Goal: Check status

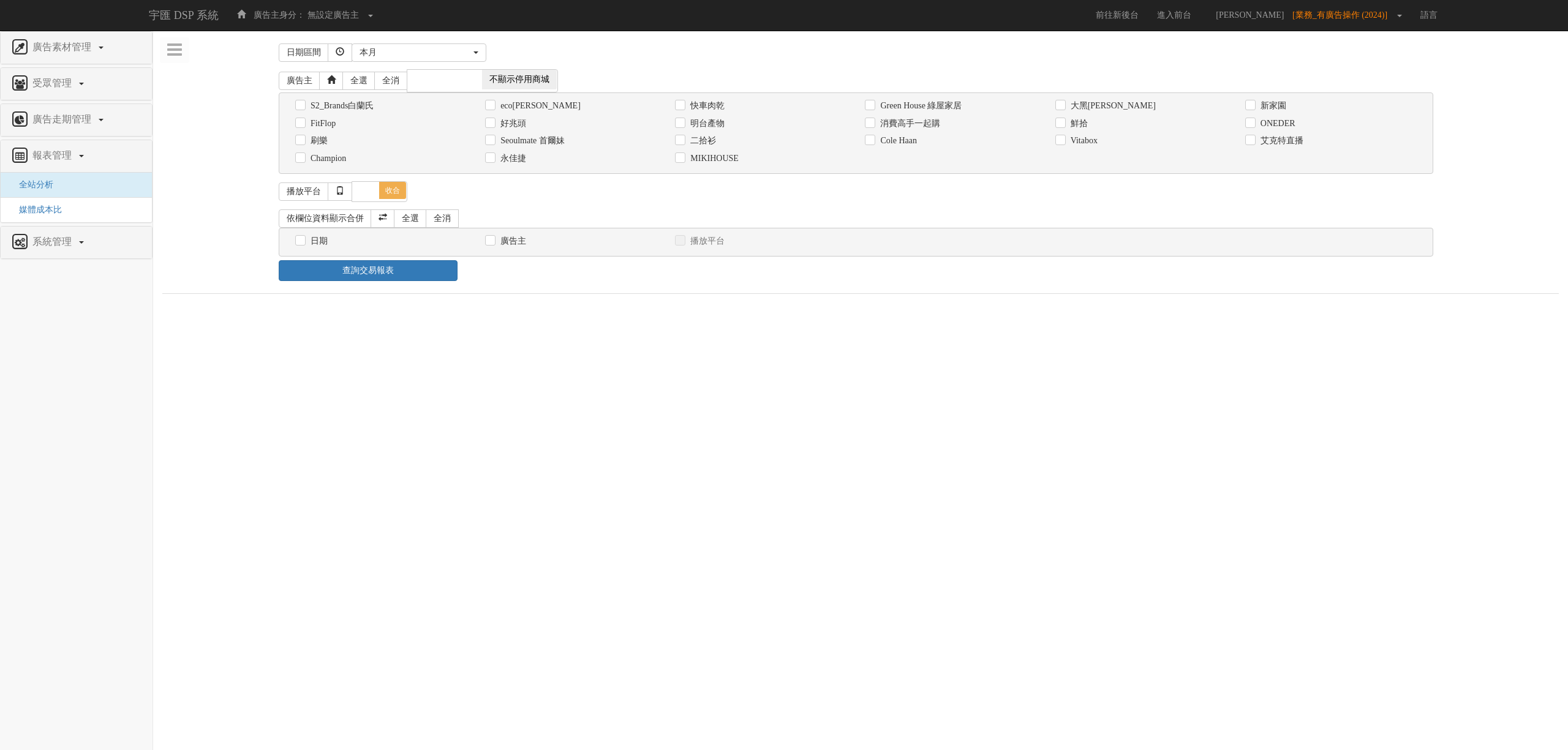
click at [497, 104] on label "eco[PERSON_NAME]" at bounding box center [539, 106] width 84 height 12
click at [493, 104] on input "eco[PERSON_NAME]" at bounding box center [490, 106] width 8 height 8
checkbox input "true"
click at [454, 47] on div "本月" at bounding box center [415, 52] width 111 height 12
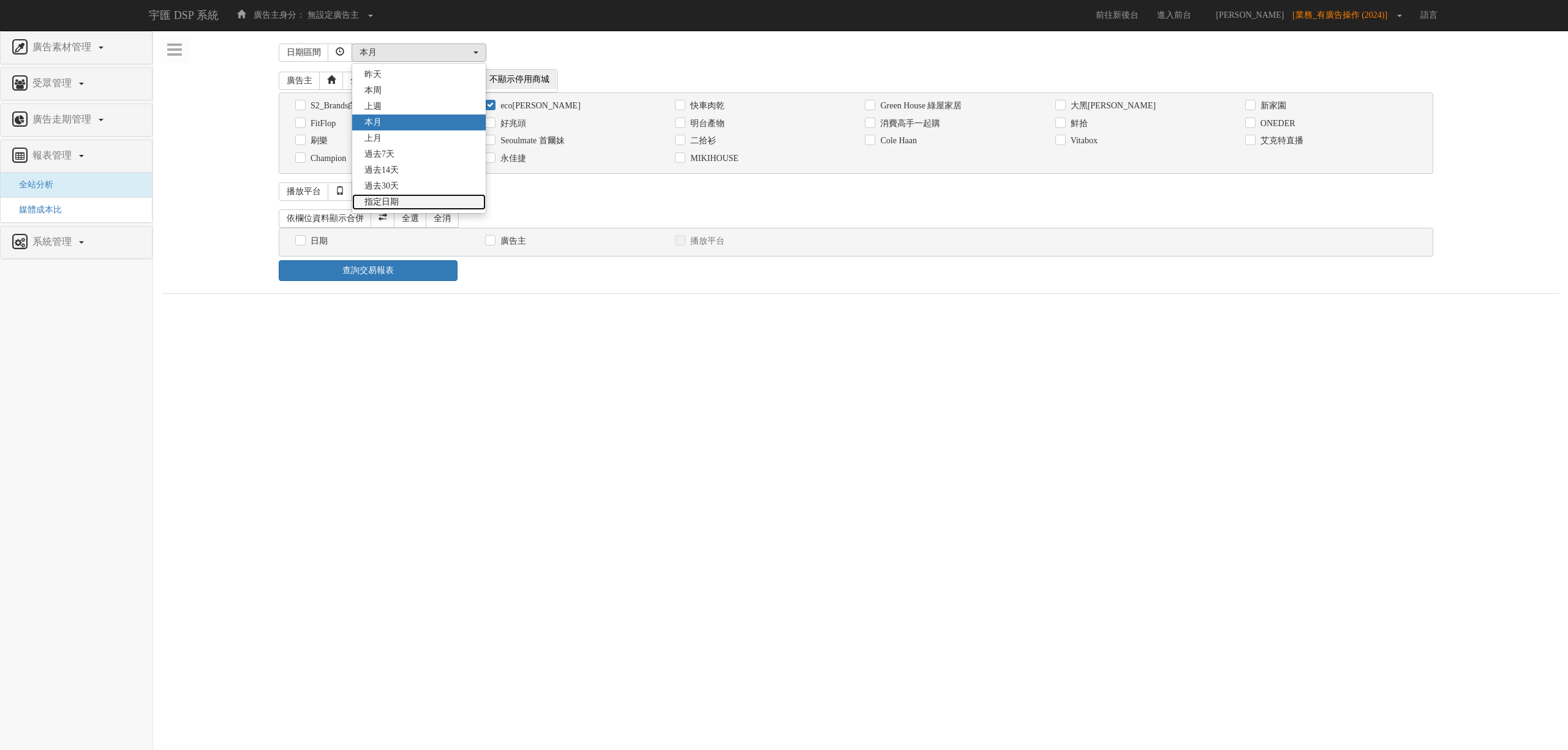
click at [424, 198] on link "指定日期" at bounding box center [418, 201] width 133 height 16
select select "Custom"
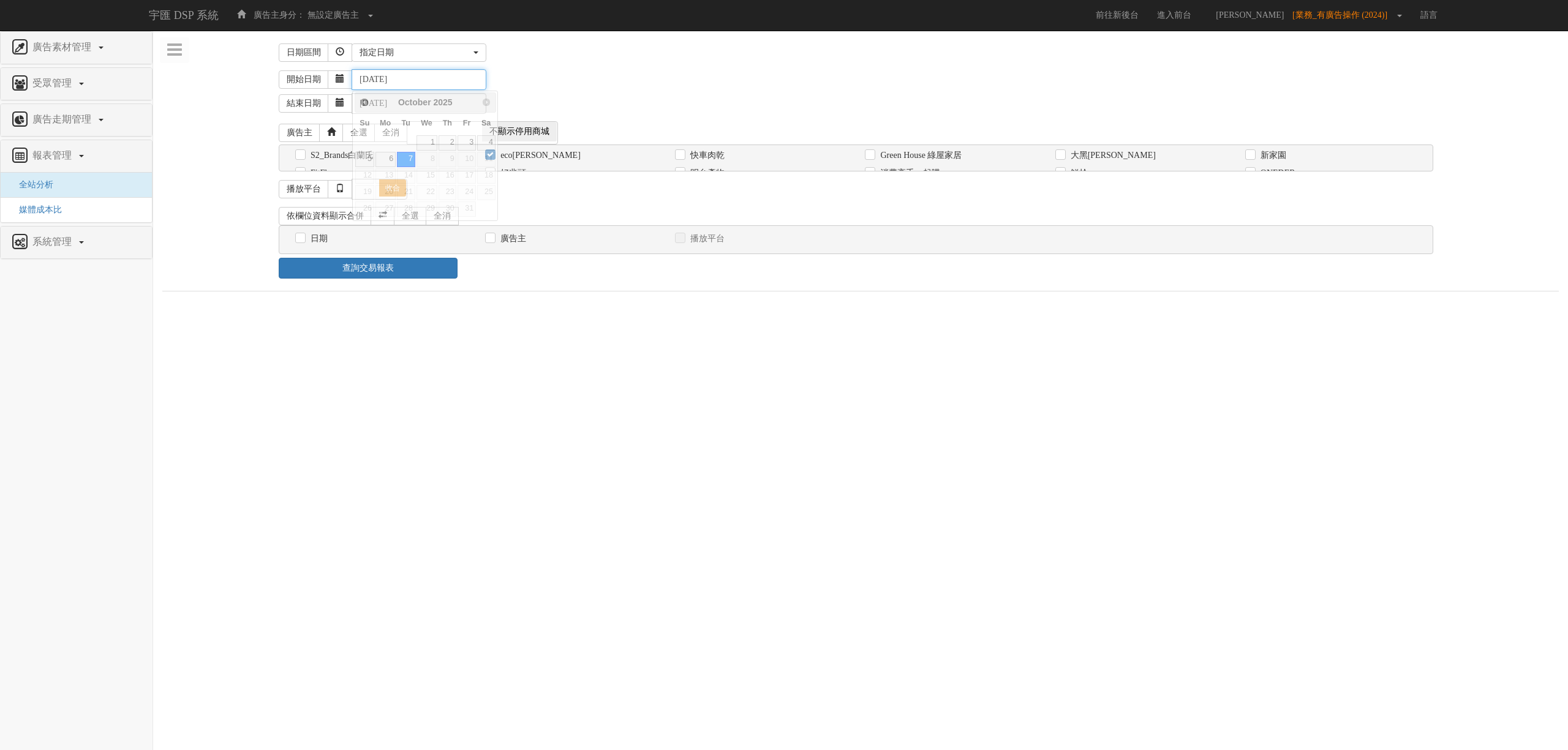
click at [380, 82] on input "[DATE]" at bounding box center [418, 79] width 135 height 20
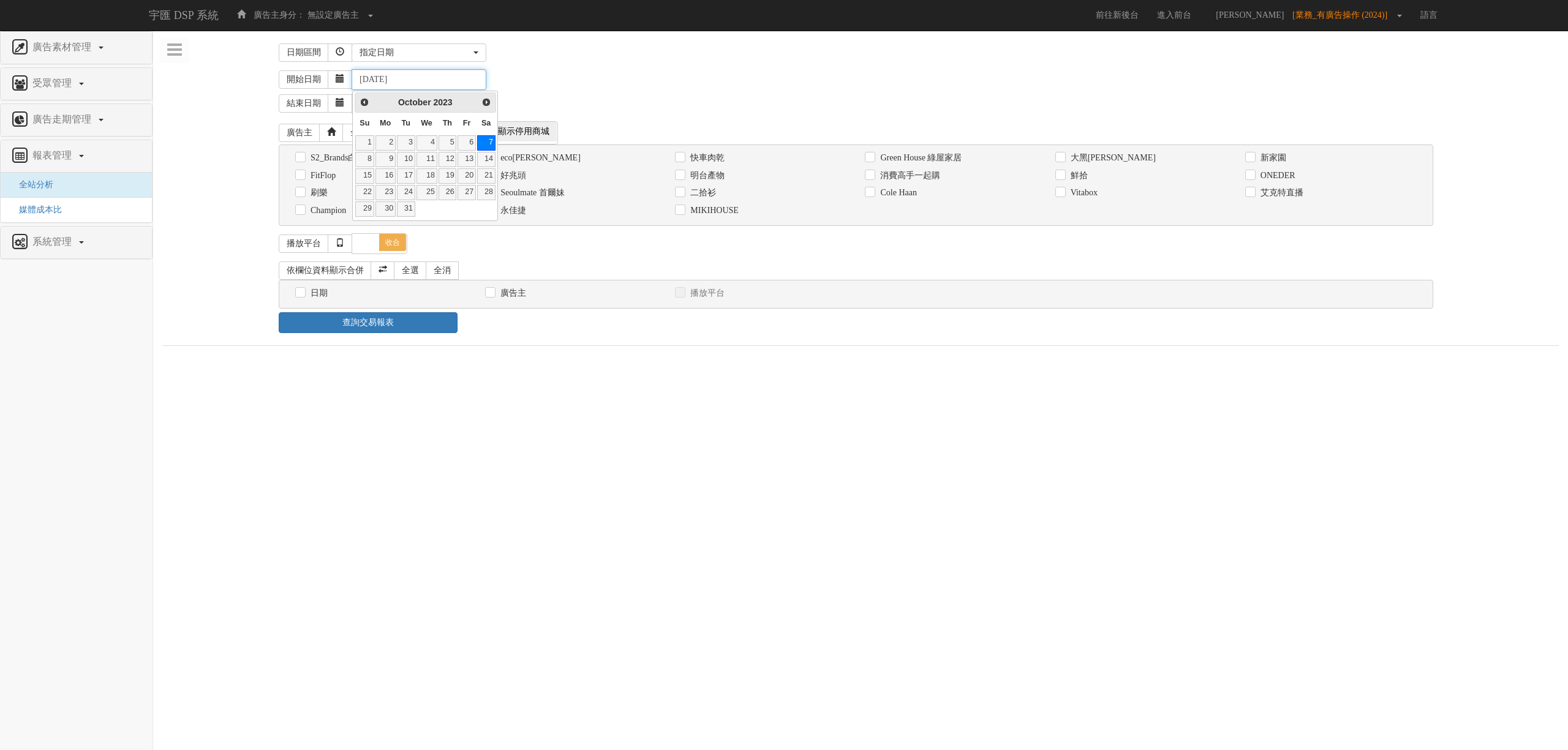
click at [395, 81] on input "[DATE]" at bounding box center [418, 79] width 135 height 20
click at [419, 79] on input "2023-1-0" at bounding box center [418, 79] width 135 height 20
type input "[DATE]"
click at [565, 79] on div "開始日期 [DATE]" at bounding box center [919, 79] width 1281 height 20
click at [319, 292] on label "日期" at bounding box center [318, 293] width 20 height 12
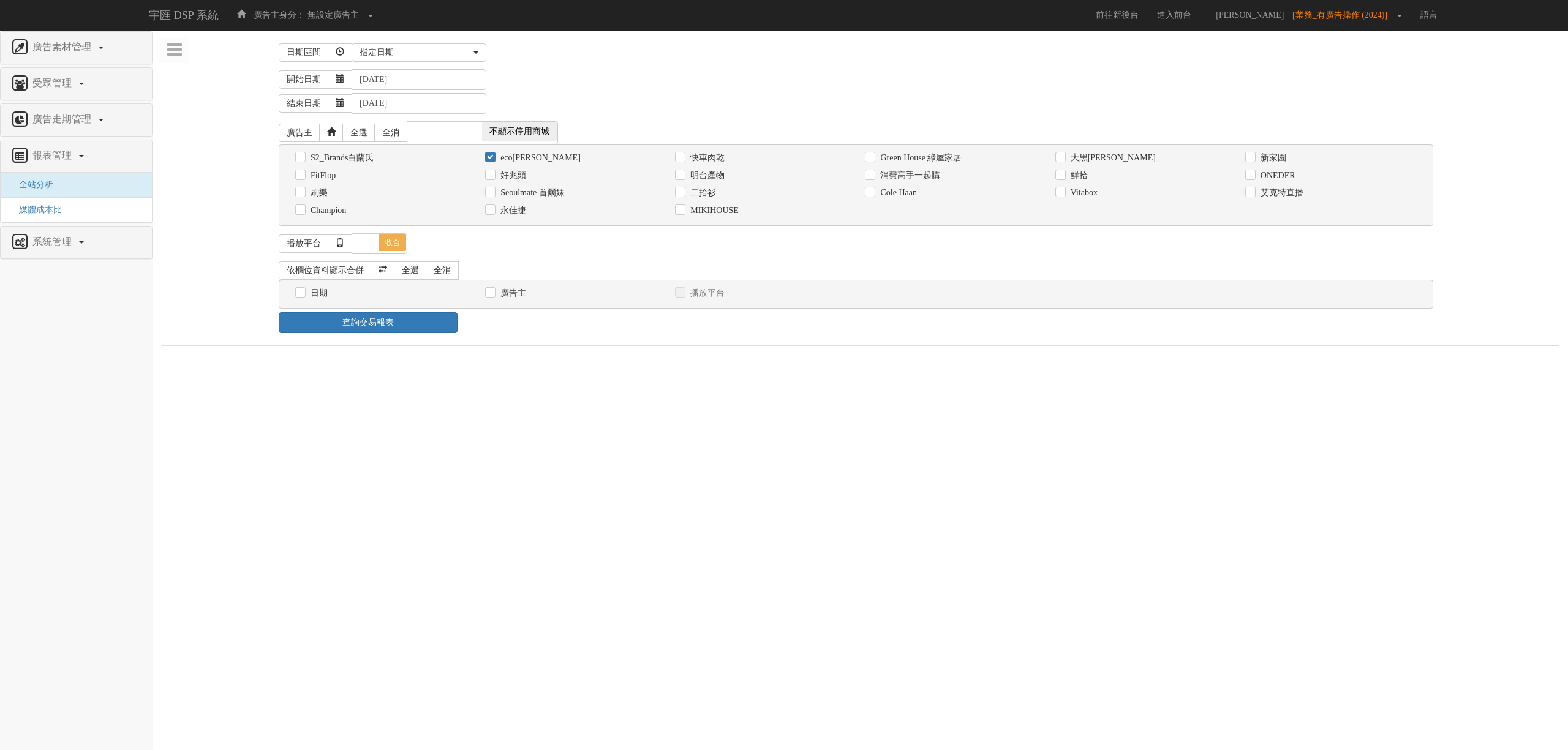
click at [303, 292] on input "日期" at bounding box center [300, 293] width 8 height 8
checkbox input "true"
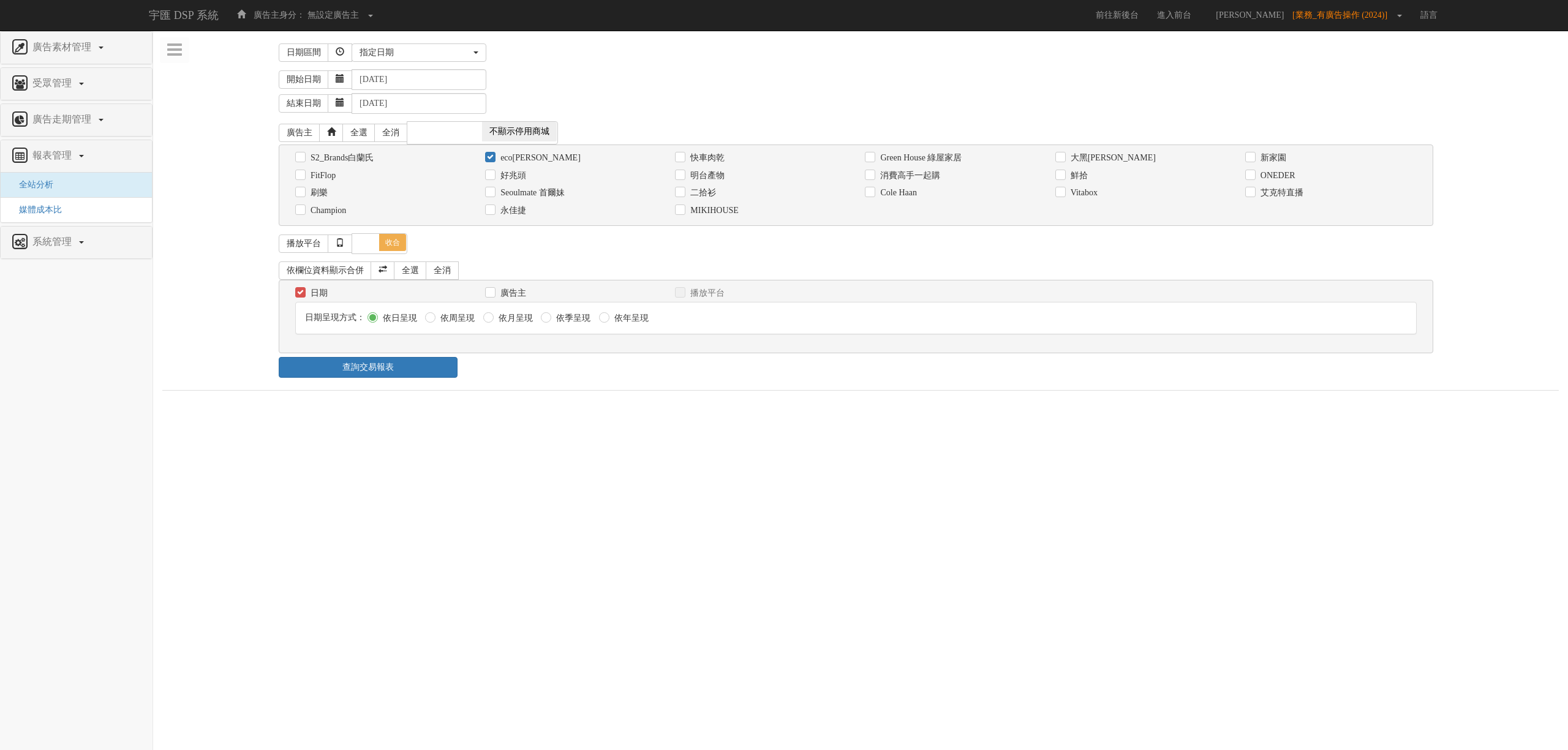
click at [515, 325] on label "依月呈現" at bounding box center [514, 319] width 38 height 12
click at [491, 323] on input "依月呈現" at bounding box center [487, 319] width 8 height 8
radio input "true"
click at [436, 373] on link "查詢交易報表" at bounding box center [368, 367] width 178 height 20
click at [648, 378] on div "查詢交易報表" at bounding box center [861, 367] width 1182 height 20
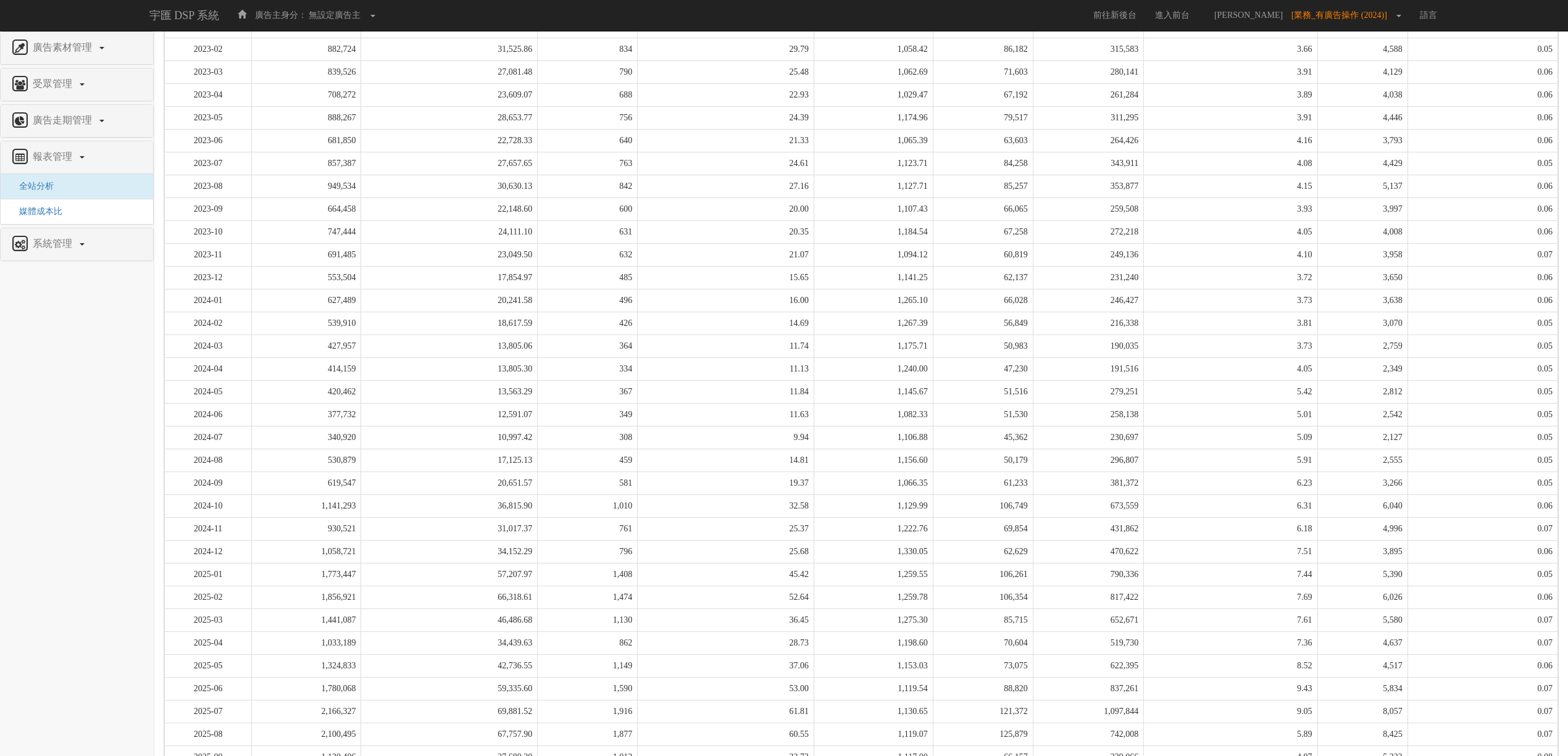
scroll to position [549, 0]
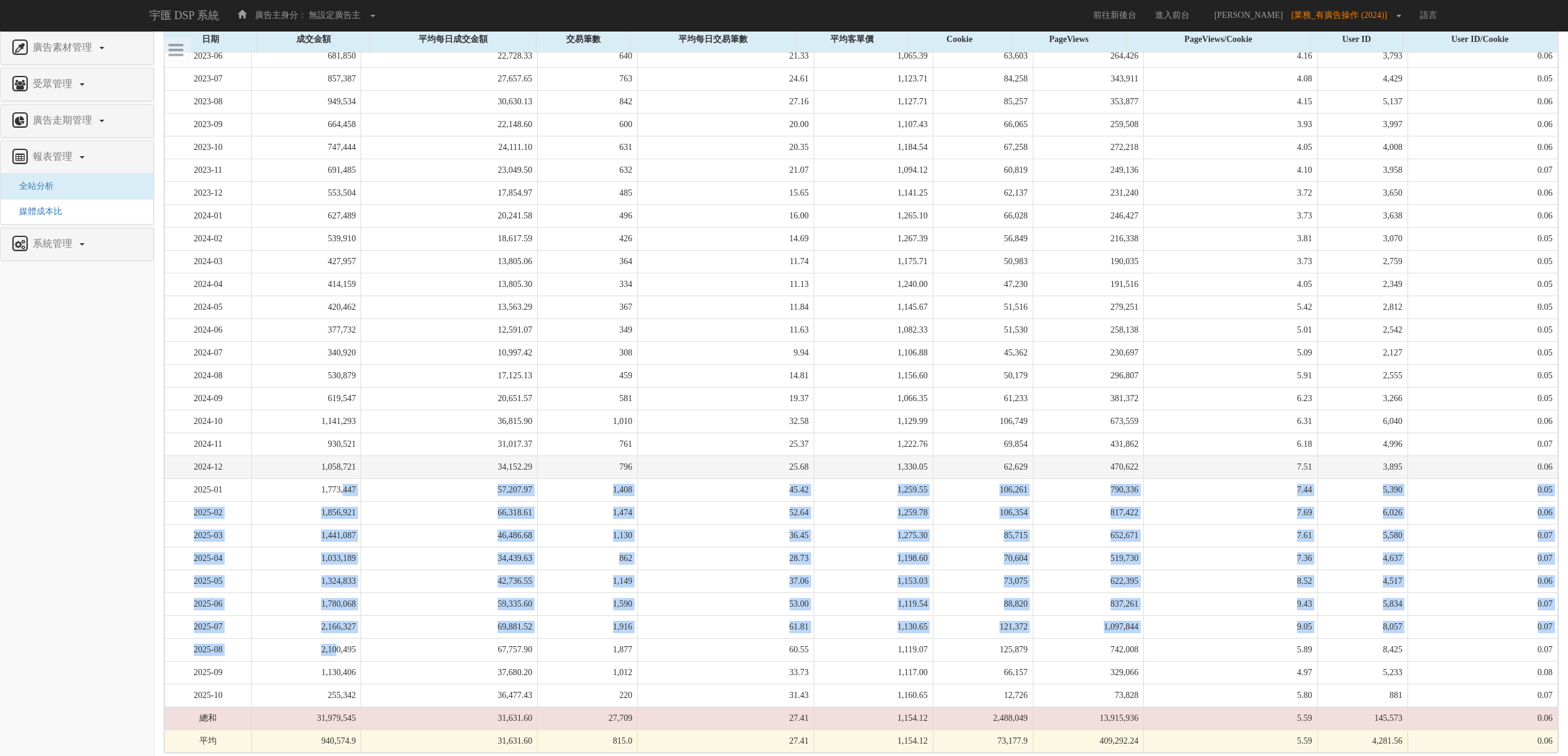
drag, startPoint x: 342, startPoint y: 657, endPoint x: 352, endPoint y: 482, distance: 175.3
click at [352, 485] on tbody "2023-01 1,223,389 39,464.16 1,159 37.39 1,055.56 117,053 424,132 3.62 4,771 0.0…" at bounding box center [862, 342] width 1394 height 823
click at [352, 479] on td "1,058,721" at bounding box center [306, 467] width 109 height 23
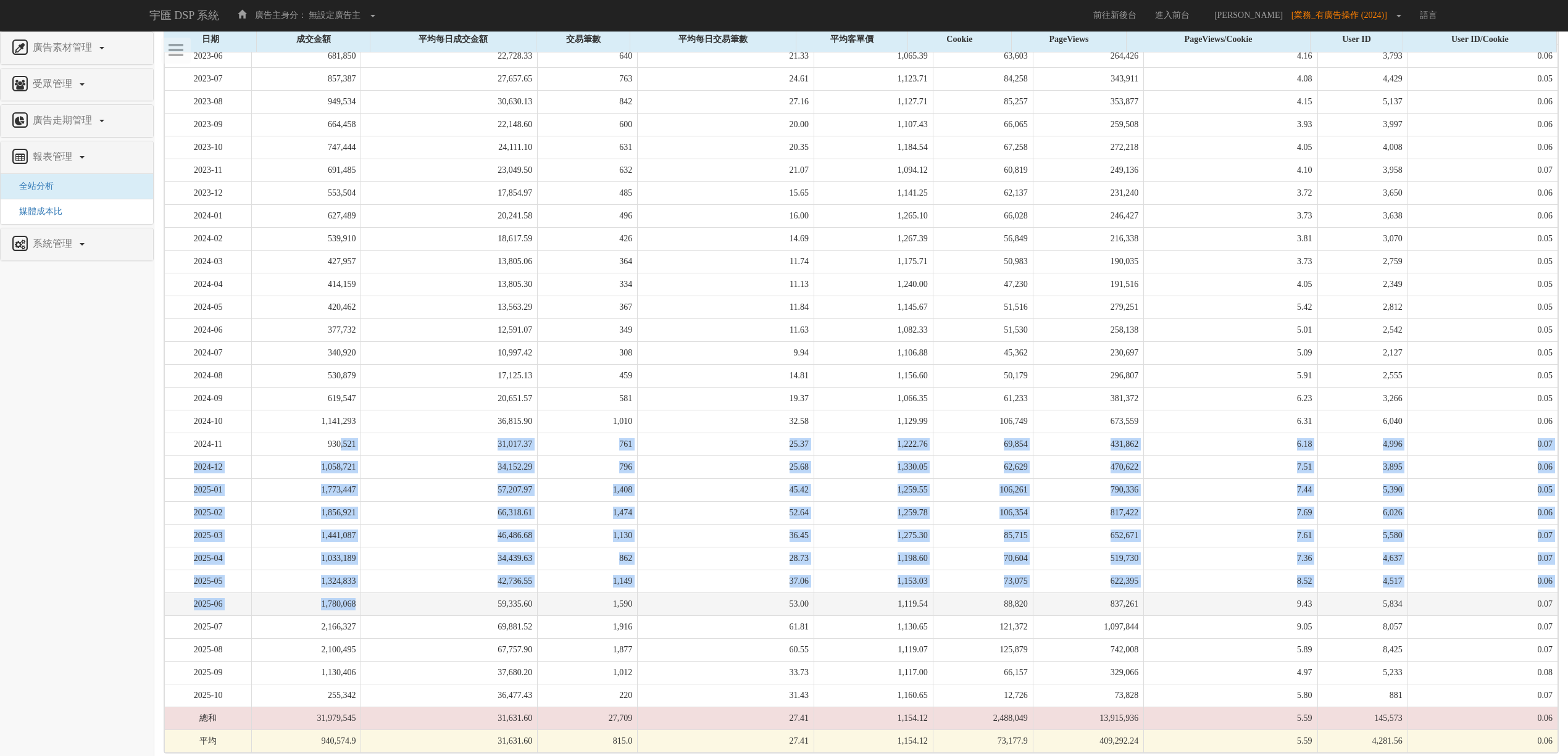
drag, startPoint x: 349, startPoint y: 445, endPoint x: 368, endPoint y: 617, distance: 173.0
click at [368, 617] on tbody "2023-01 1,223,389 39,464.16 1,159 37.39 1,055.56 117,053 424,132 3.62 4,771 0.0…" at bounding box center [862, 342] width 1394 height 823
click at [361, 616] on td "1,780,068" at bounding box center [306, 604] width 109 height 23
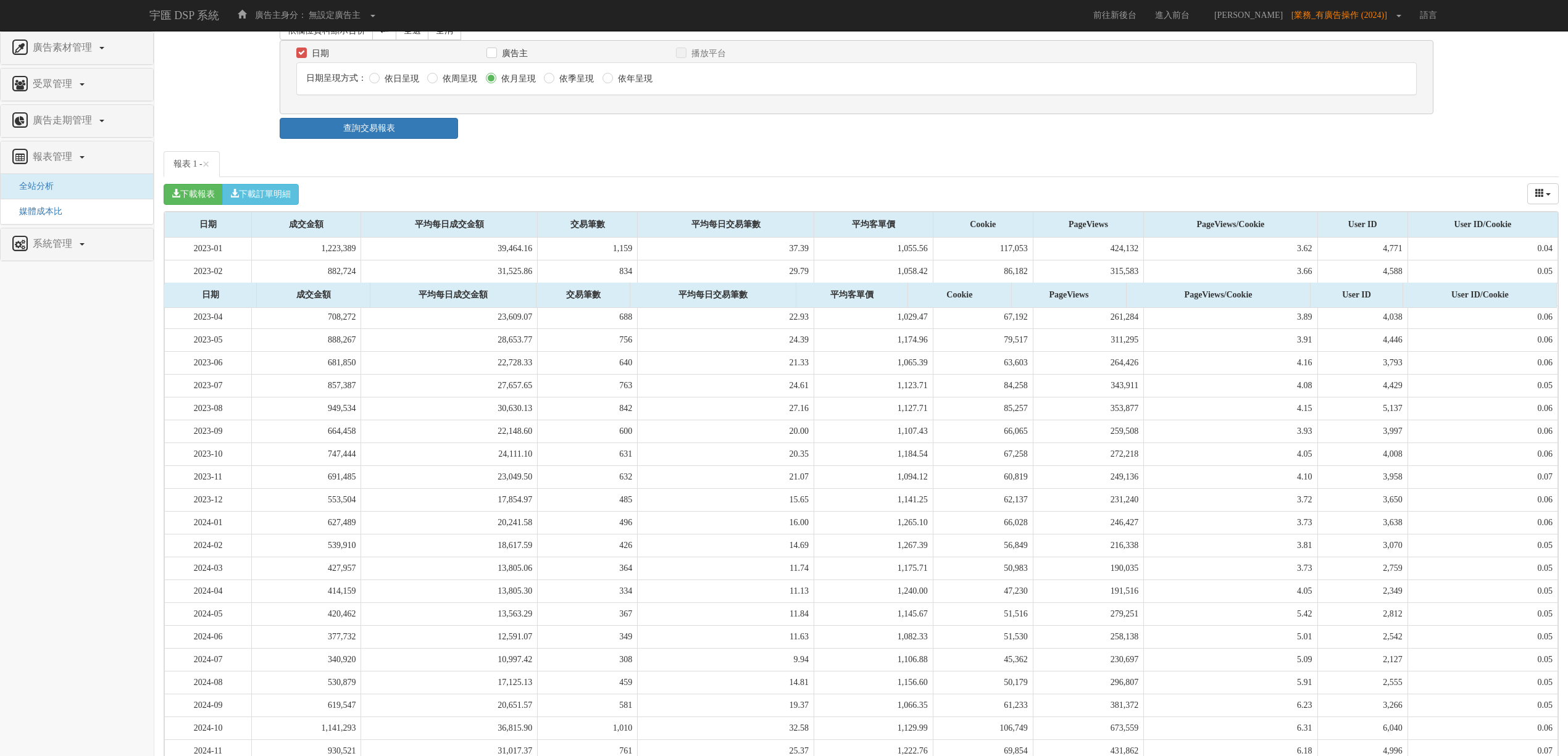
scroll to position [0, 0]
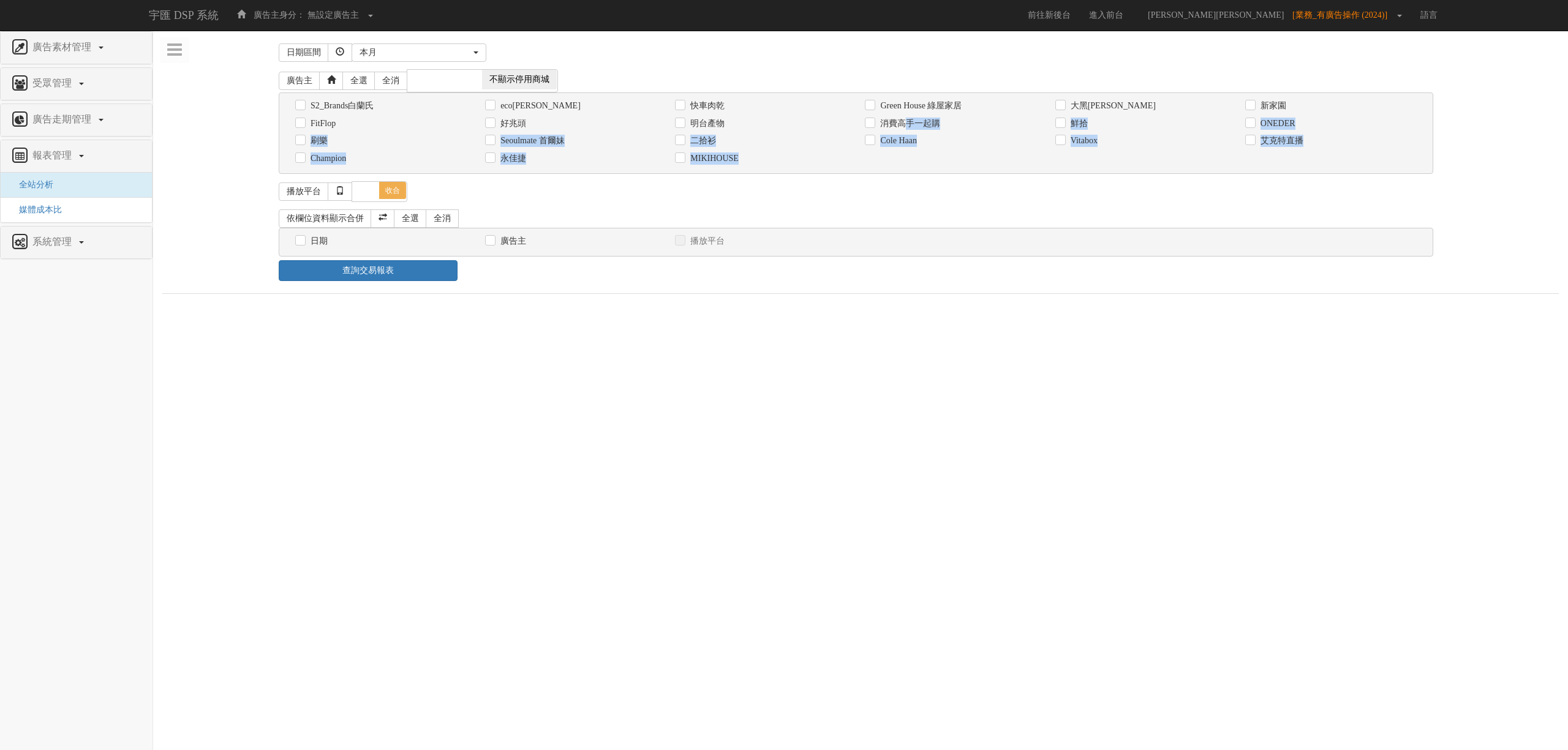
drag, startPoint x: 905, startPoint y: 130, endPoint x: 927, endPoint y: 188, distance: 62.0
click at [927, 188] on div "日期區間 昨天 本周 上週 本月 上月 過去7天 過去14天 過去30天 指定日期 本月 開始日期 2025-10-07 結束日期 2025-10-07 廣告…" at bounding box center [861, 160] width 1397 height 242
click at [928, 206] on div "播放平台 全選 全消 展開 收合 PC iPhone iPad Android 其它裝置" at bounding box center [860, 192] width 1164 height 28
click at [692, 98] on div "快車肉乾" at bounding box center [761, 106] width 190 height 18
click at [696, 101] on label "快車肉乾" at bounding box center [706, 106] width 38 height 12
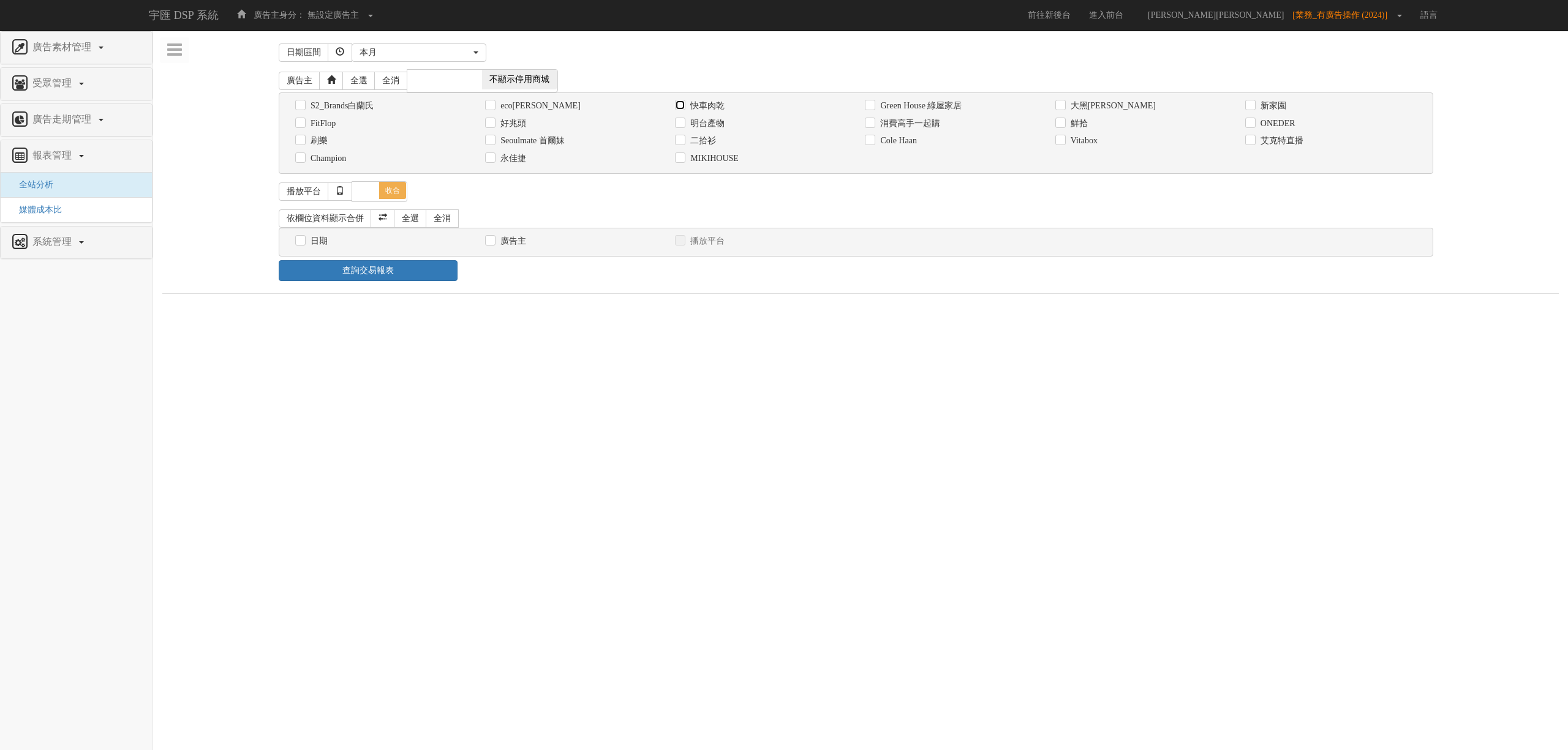
click at [683, 102] on input "快車肉乾" at bounding box center [679, 106] width 8 height 8
checkbox input "true"
drag, startPoint x: 436, startPoint y: 60, endPoint x: 425, endPoint y: 55, distance: 12.1
click at [434, 57] on button "本月" at bounding box center [418, 52] width 135 height 18
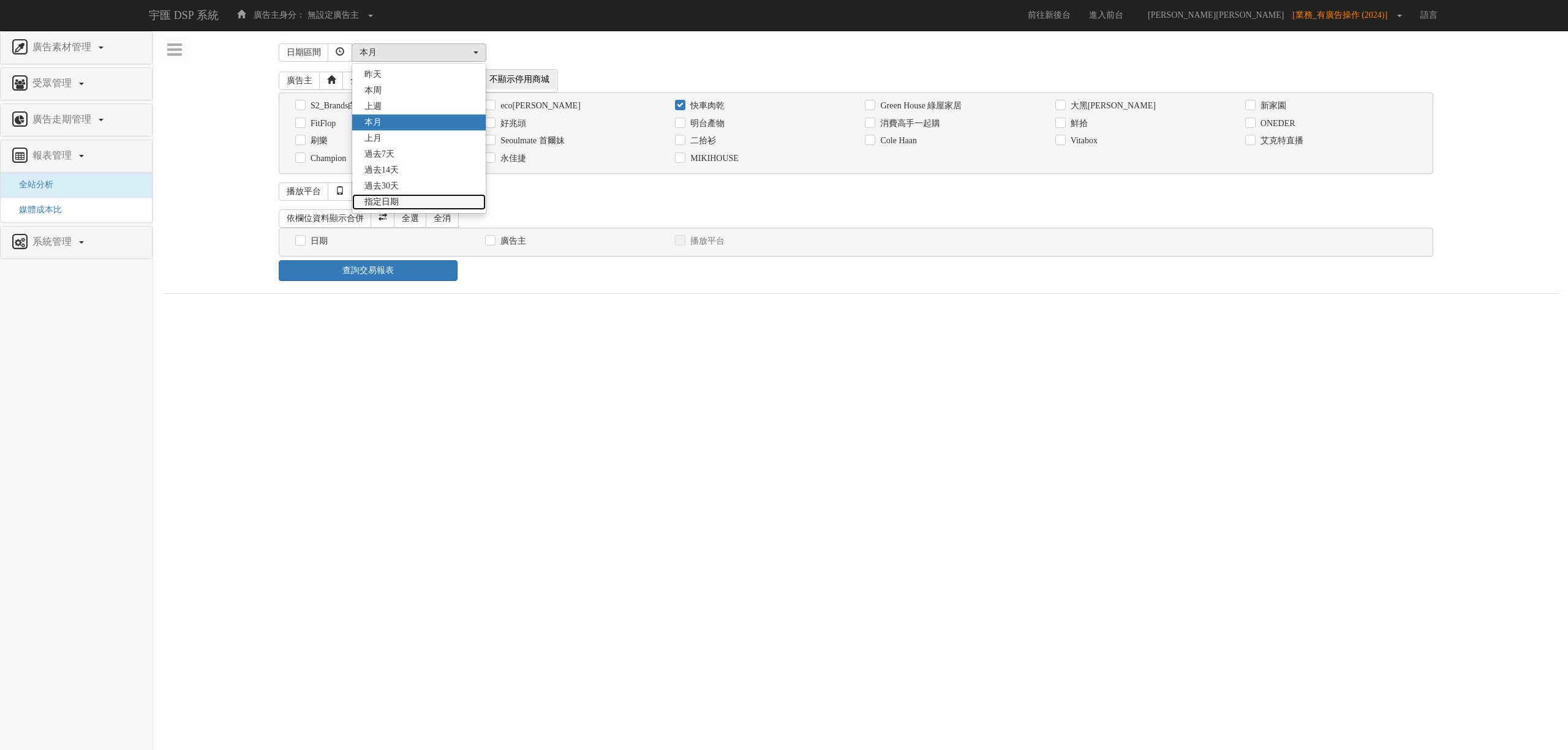
click at [407, 199] on link "指定日期" at bounding box center [418, 201] width 133 height 16
select select "Custom"
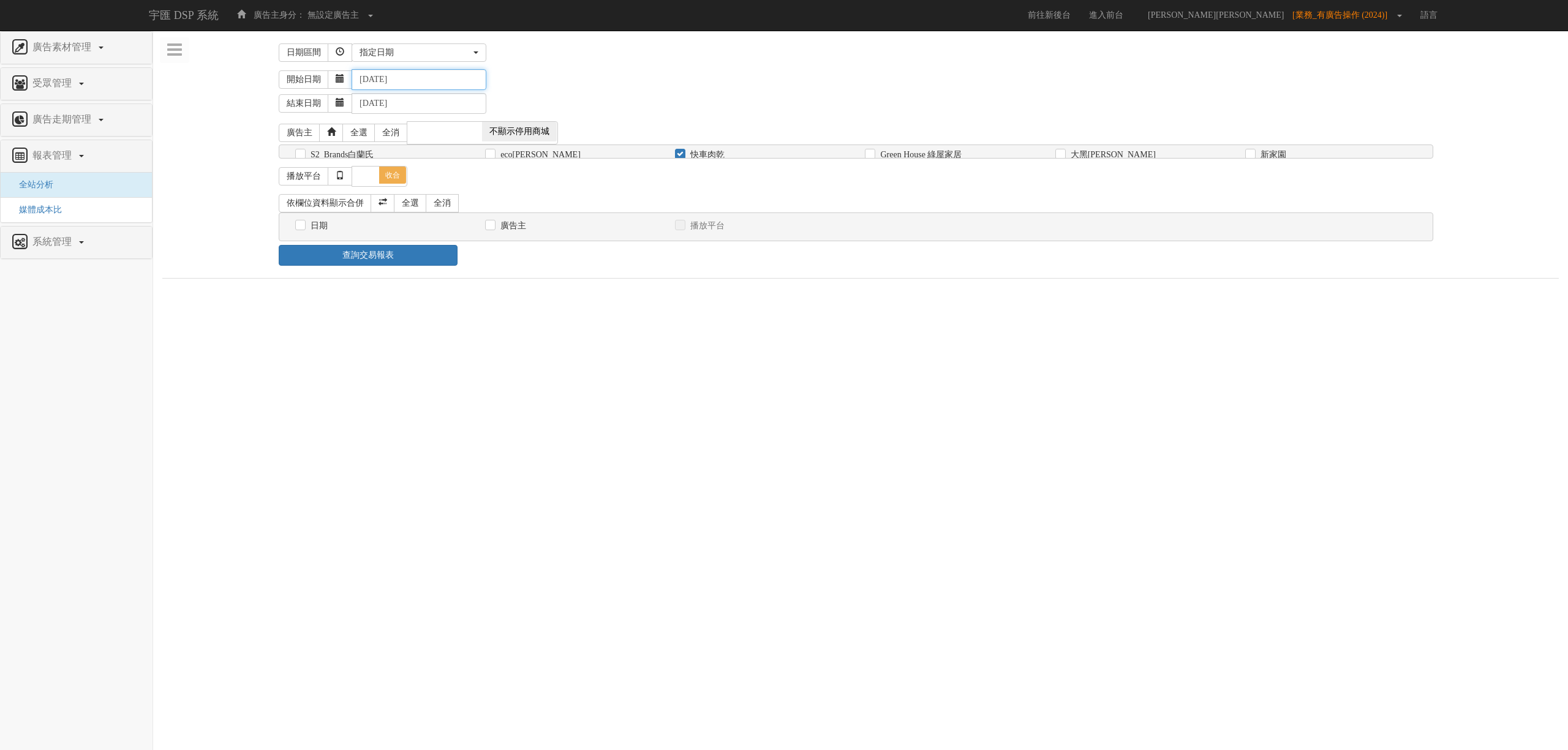
click at [383, 79] on input "[DATE]" at bounding box center [418, 79] width 135 height 20
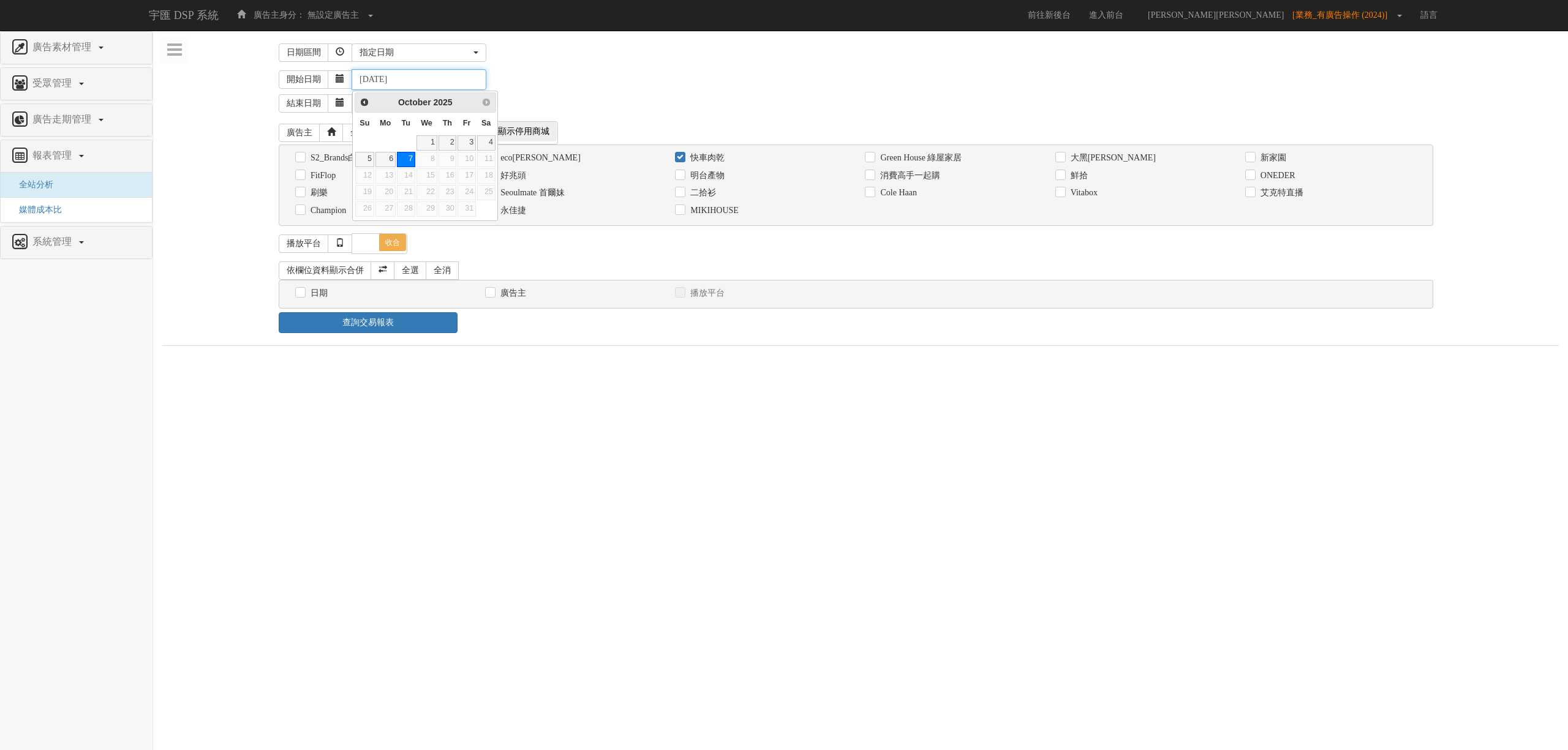
click at [381, 79] on input "[DATE]" at bounding box center [418, 79] width 135 height 20
click at [393, 79] on input "[DATE]" at bounding box center [418, 79] width 135 height 20
click at [418, 81] on input "[DATE]" at bounding box center [418, 79] width 135 height 20
type input "[DATE]"
click at [518, 81] on div "開始日期 [DATE]" at bounding box center [919, 79] width 1281 height 20
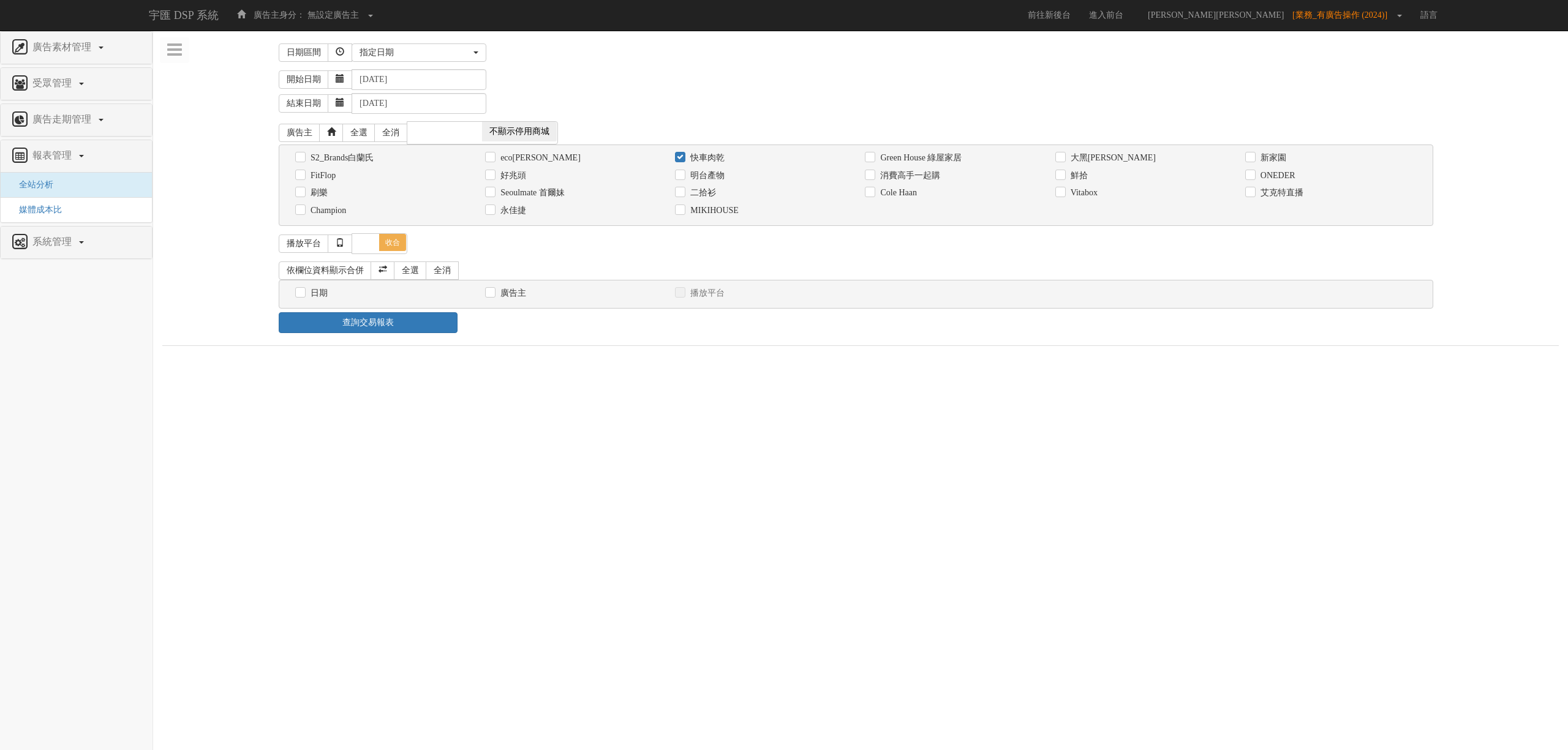
click at [323, 302] on div "日期" at bounding box center [381, 293] width 190 height 18
click at [319, 293] on label "日期" at bounding box center [318, 293] width 20 height 12
click at [303, 293] on input "日期" at bounding box center [300, 293] width 8 height 8
checkbox input "true"
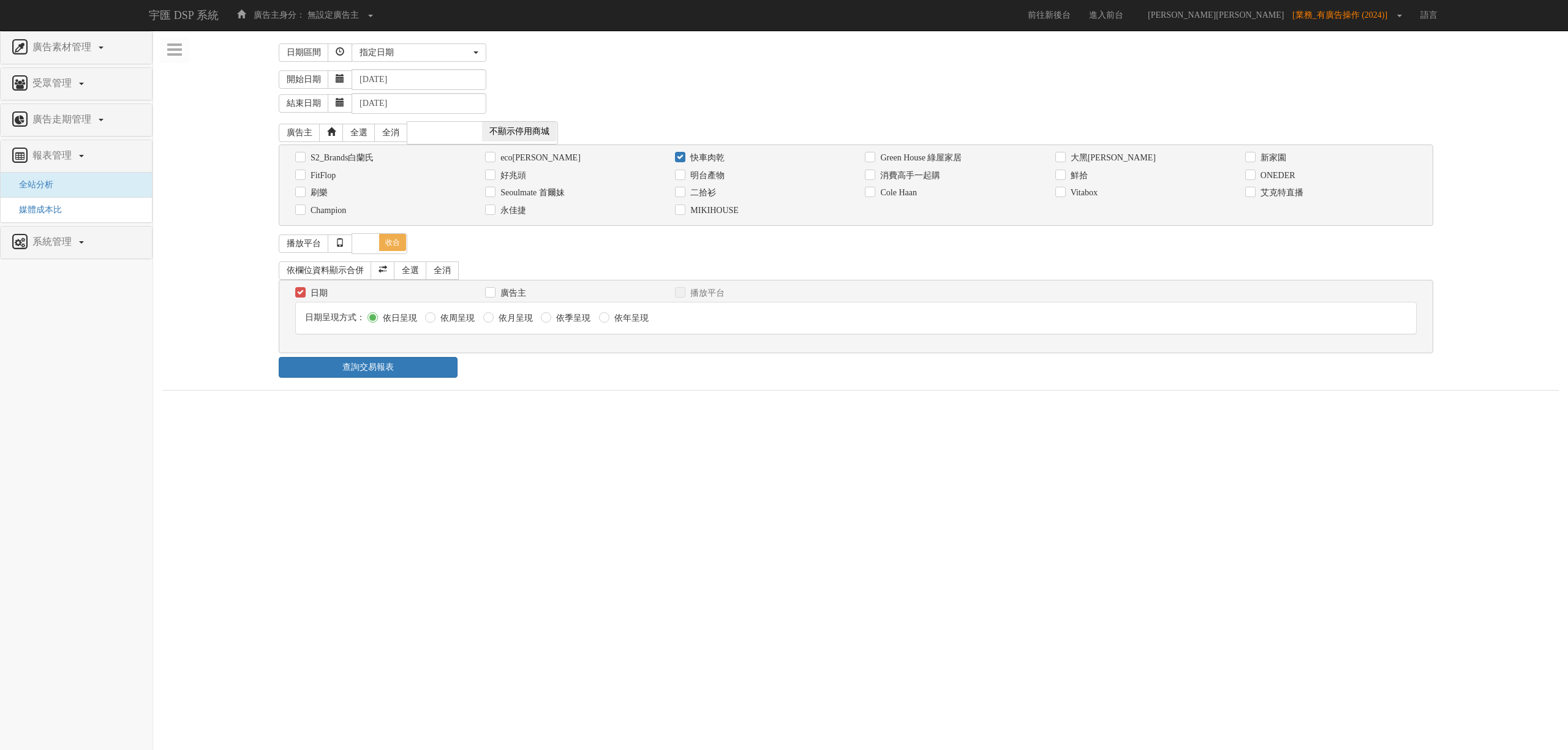
click at [521, 319] on label "依月呈現" at bounding box center [514, 319] width 38 height 12
click at [491, 319] on input "依月呈現" at bounding box center [487, 319] width 8 height 8
radio input "true"
click at [441, 363] on link "查詢交易報表" at bounding box center [368, 367] width 178 height 20
click at [629, 386] on div "日期區間 昨天 本周 上週 本月 上月 過去7天 過去14天 過去30天 指定日期 指定日期 昨天 本周 上週 本月 上月 過去7天 過去14天 過去30天 …" at bounding box center [861, 381] width 1397 height 682
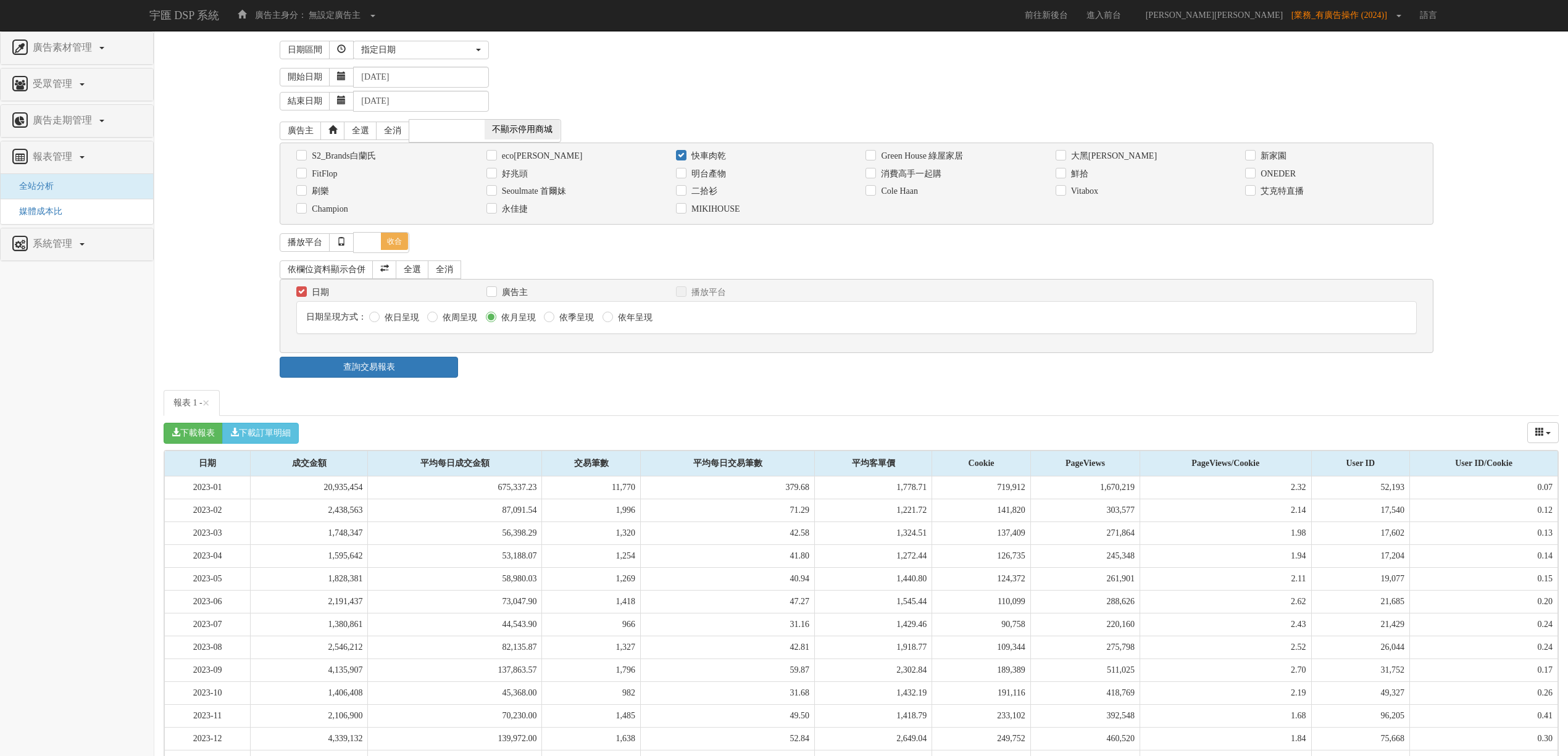
scroll to position [571, 0]
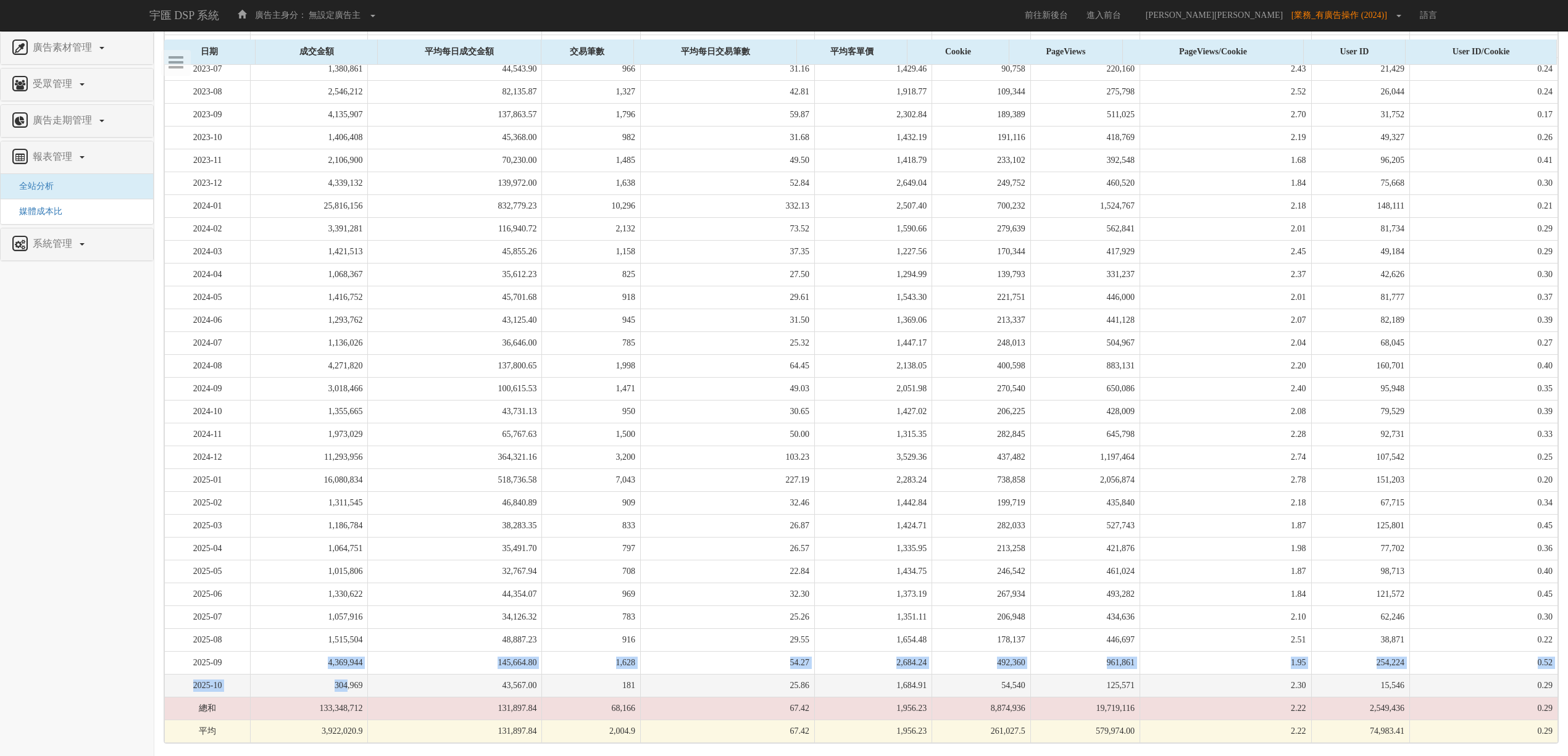
drag, startPoint x: 329, startPoint y: 668, endPoint x: 354, endPoint y: 673, distance: 25.5
click at [354, 673] on tbody "2023-01 20,935,454 675,337.23 11,770 379.68 1,778.71 719,912 1,670,219 2.32 52,…" at bounding box center [862, 332] width 1394 height 823
click at [354, 674] on td "304,969" at bounding box center [309, 686] width 117 height 23
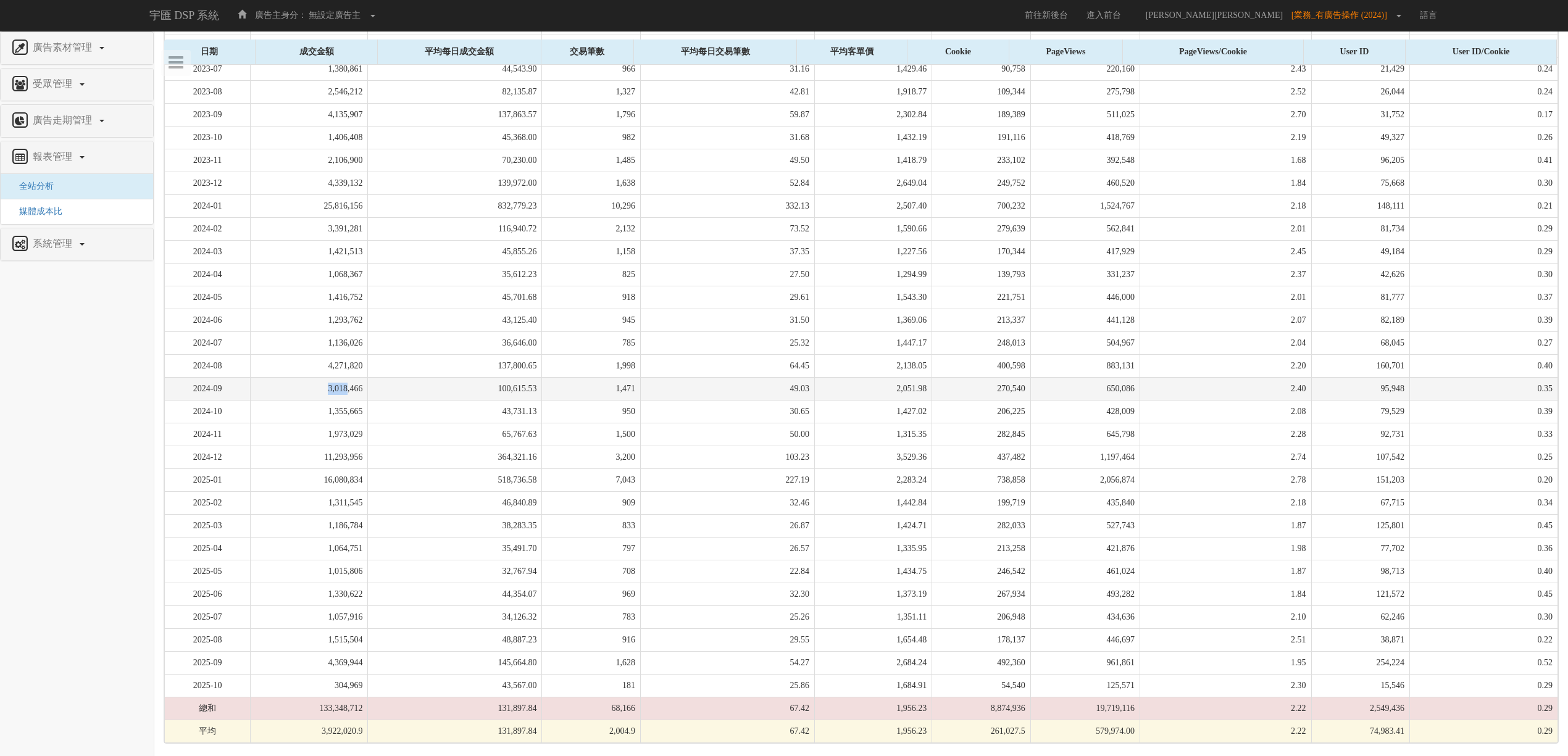
drag, startPoint x: 326, startPoint y: 391, endPoint x: 356, endPoint y: 388, distance: 30.1
click at [356, 388] on td "3,018,466" at bounding box center [309, 389] width 117 height 23
drag, startPoint x: 354, startPoint y: 361, endPoint x: 361, endPoint y: 386, distance: 26.0
click at [361, 386] on tbody "2023-01 20,935,454 675,337.23 11,770 379.68 1,778.71 719,912 1,670,219 2.32 52,…" at bounding box center [862, 332] width 1394 height 823
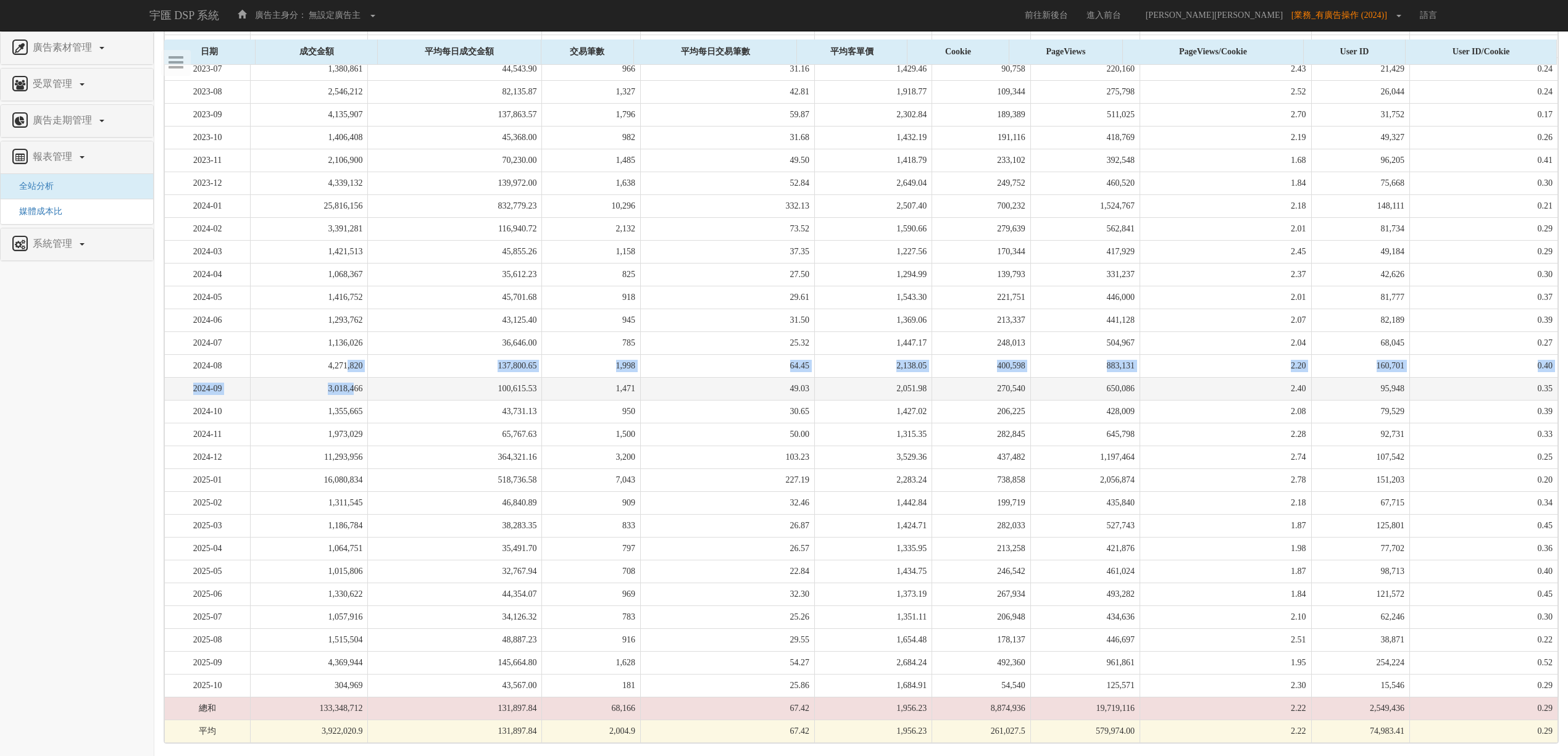
click at [361, 386] on td "3,018,466" at bounding box center [309, 389] width 117 height 23
drag, startPoint x: 359, startPoint y: 376, endPoint x: 361, endPoint y: 386, distance: 10.2
click at [361, 386] on td "3,018,466" at bounding box center [309, 389] width 117 height 23
